Goal: Task Accomplishment & Management: Manage account settings

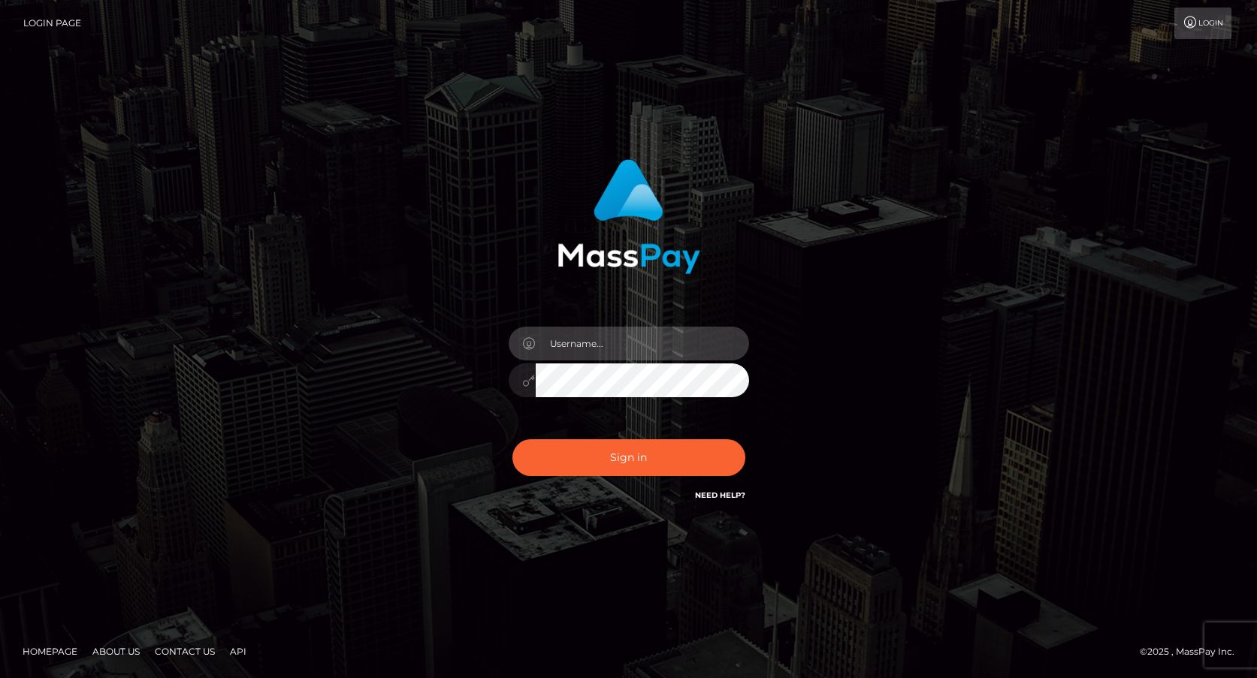
type input "[PERSON_NAME][EMAIL_ADDRESS][PERSON_NAME][DOMAIN_NAME]"
click at [626, 354] on input "frank.minyon@cforth.com" at bounding box center [642, 344] width 213 height 34
checkbox input "true"
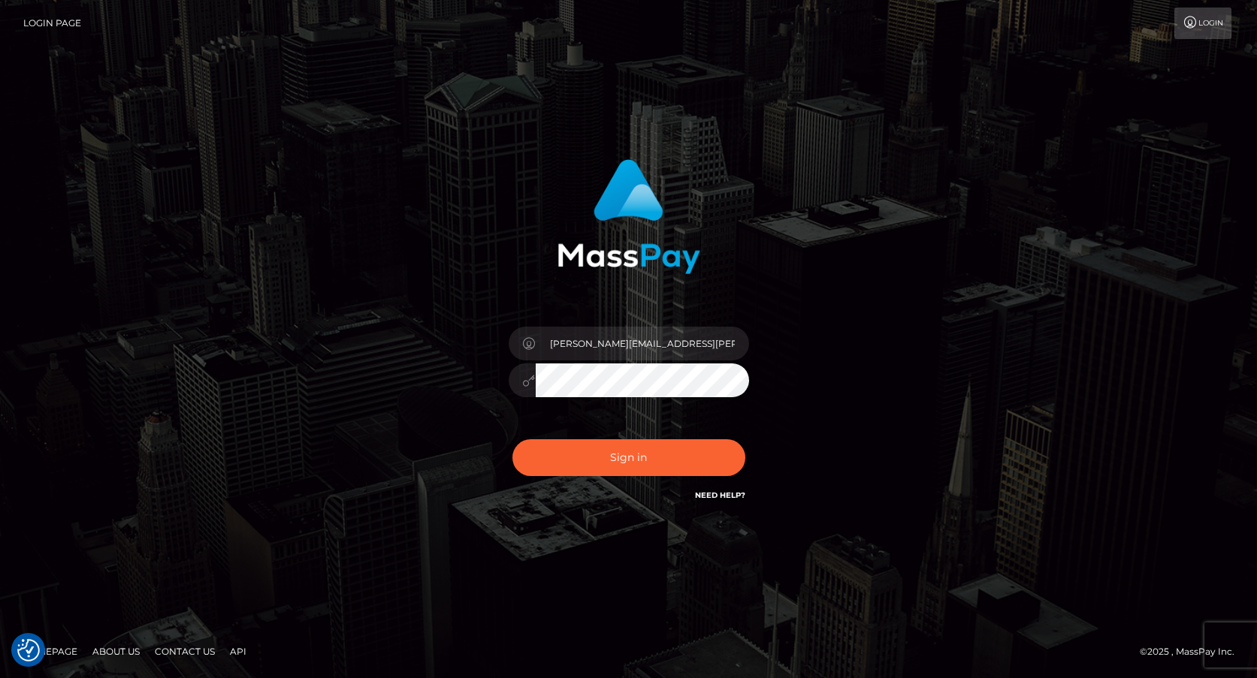
checkbox input "true"
click at [629, 455] on button "Sign in" at bounding box center [628, 457] width 233 height 37
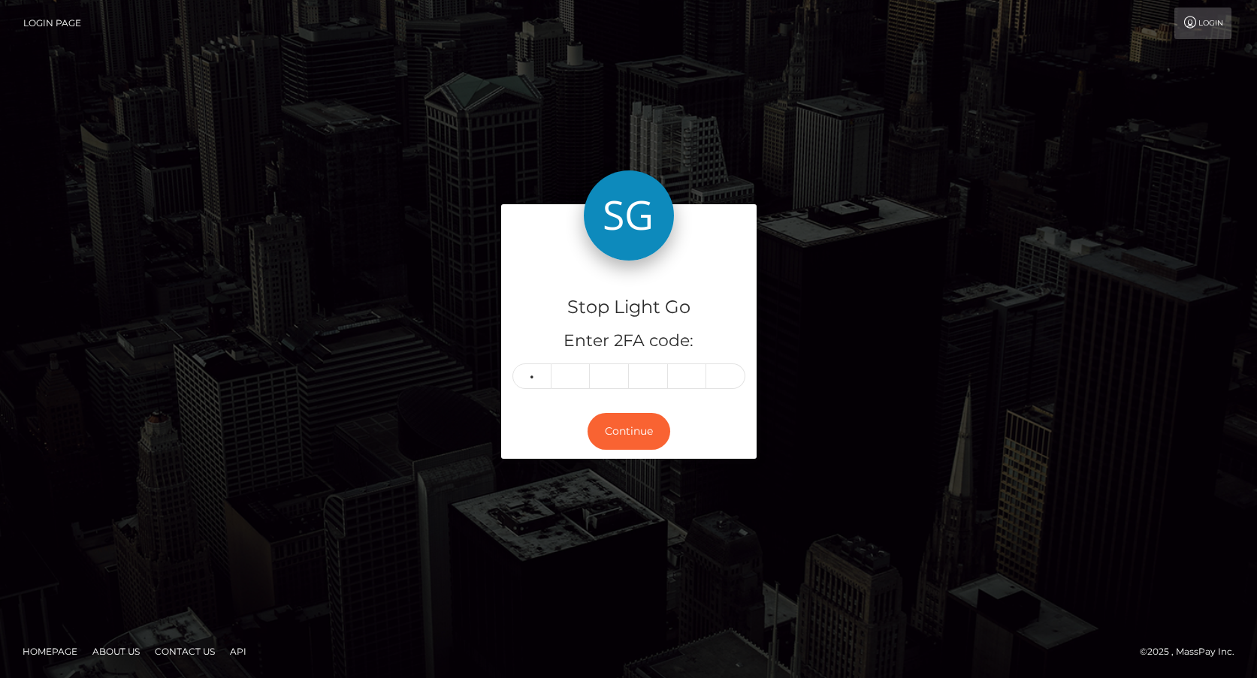
type input "4"
type input "9"
type input "1"
type input "2"
type input "8"
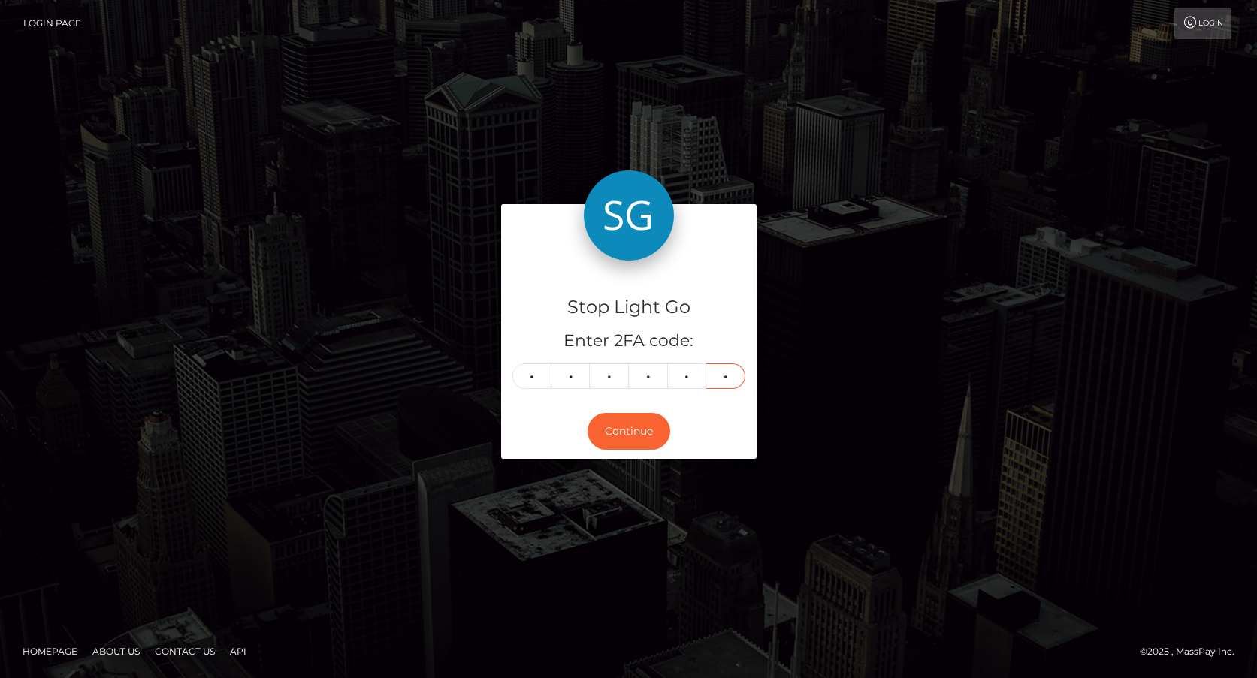
type input "0"
click at [628, 433] on button "Continue" at bounding box center [628, 431] width 83 height 37
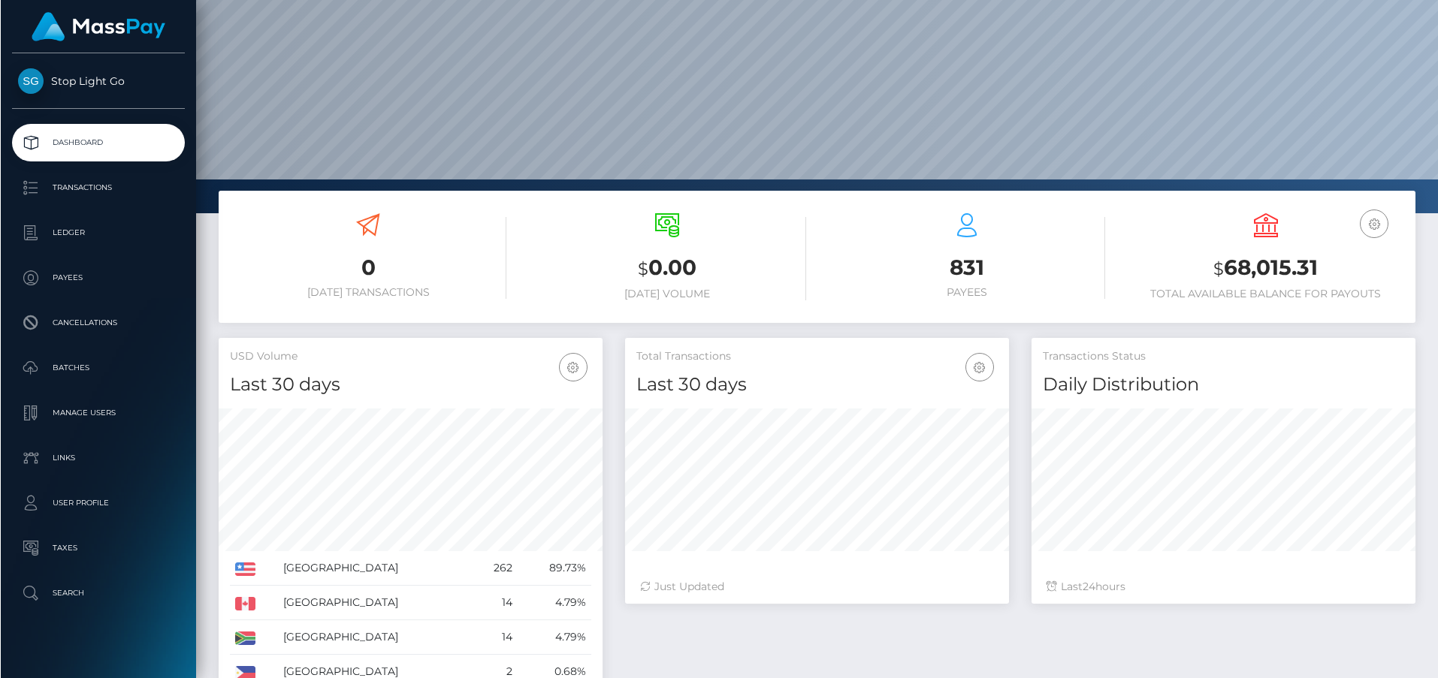
scroll to position [285, 1242]
